Goal: Information Seeking & Learning: Learn about a topic

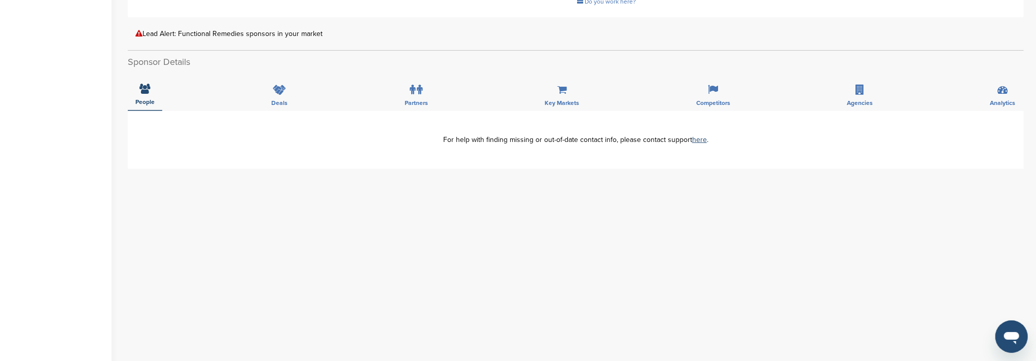
scroll to position [202, 0]
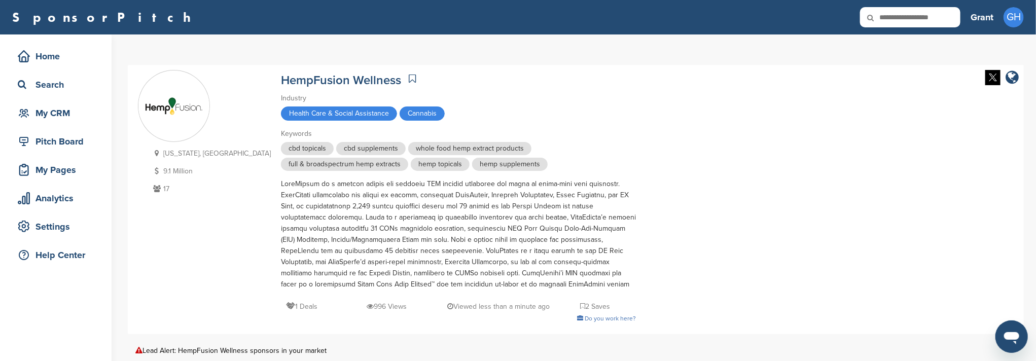
click at [911, 23] on input "text" at bounding box center [910, 17] width 100 height 20
type input "******"
